Goal: Complete application form

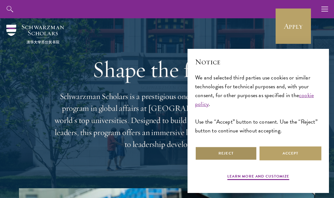
click at [236, 160] on button "Reject" at bounding box center [226, 153] width 62 height 14
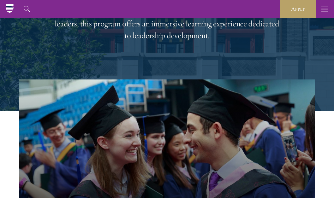
scroll to position [63, 0]
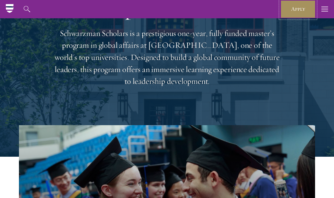
click at [292, 18] on link "Apply" at bounding box center [297, 9] width 35 height 18
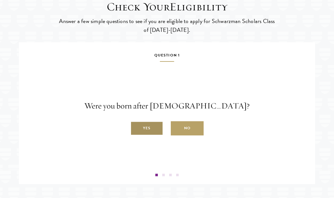
click at [155, 136] on label "Yes" at bounding box center [146, 128] width 33 height 14
click at [136, 128] on input "Yes" at bounding box center [133, 125] width 6 height 6
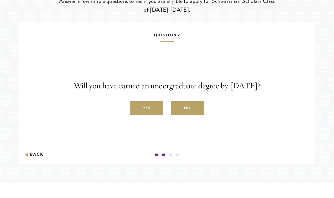
scroll to position [1034, 0]
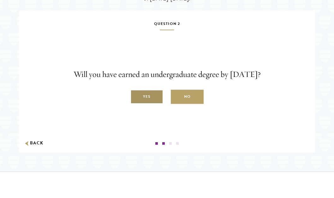
click at [147, 104] on label "Yes" at bounding box center [146, 97] width 33 height 14
click at [136, 96] on input "Yes" at bounding box center [133, 94] width 6 height 6
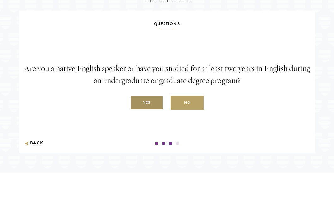
click at [154, 110] on label "Yes" at bounding box center [146, 103] width 33 height 14
click at [136, 102] on input "Yes" at bounding box center [133, 100] width 6 height 6
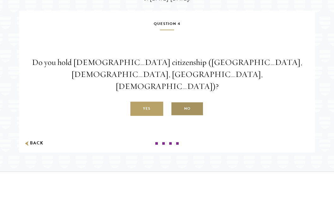
click at [197, 115] on label "No" at bounding box center [187, 109] width 33 height 14
click at [176, 108] on input "No" at bounding box center [174, 106] width 6 height 6
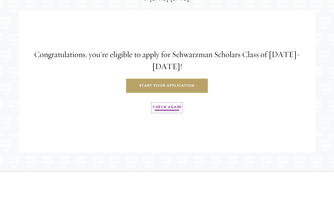
click at [167, 112] on link "Check Again" at bounding box center [167, 108] width 28 height 8
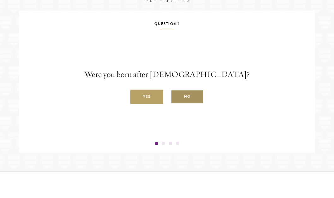
click at [190, 104] on label "No" at bounding box center [187, 97] width 33 height 14
click at [176, 96] on input "No" at bounding box center [174, 94] width 6 height 6
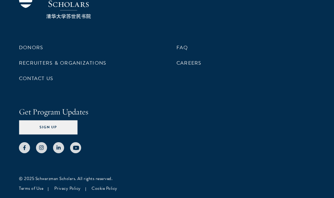
scroll to position [1698, 0]
click at [56, 147] on use at bounding box center [58, 147] width 4 height 4
click at [91, 60] on link "Recruiters & Organizations" at bounding box center [62, 63] width 87 height 8
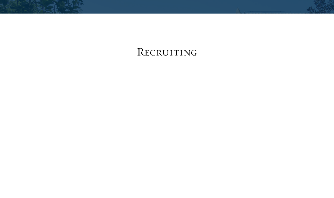
scroll to position [2241, 0]
